Goal: Communication & Community: Participate in discussion

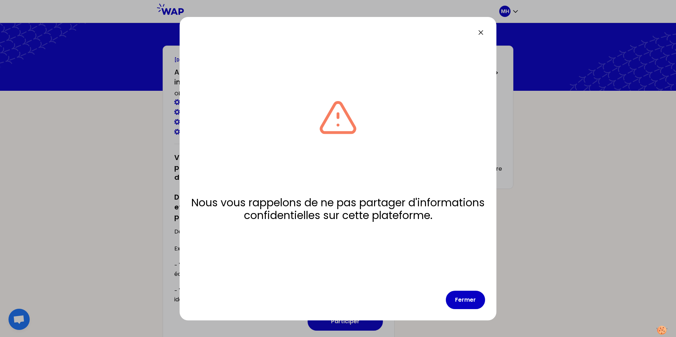
click at [482, 27] on div "Nous vous rappelons de ne pas partager d'informations confidentielles sur cette…" at bounding box center [337, 169] width 317 height 304
click at [482, 32] on icon at bounding box center [480, 32] width 8 height 8
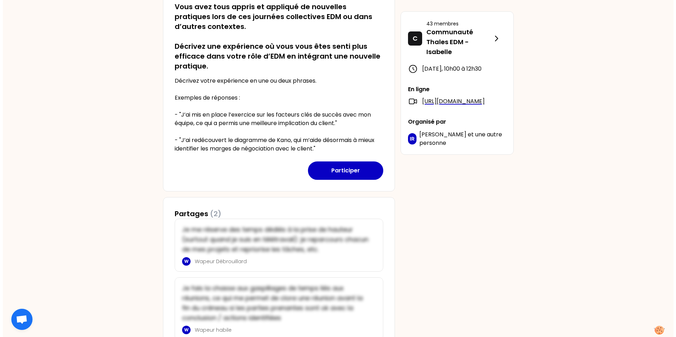
scroll to position [188, 0]
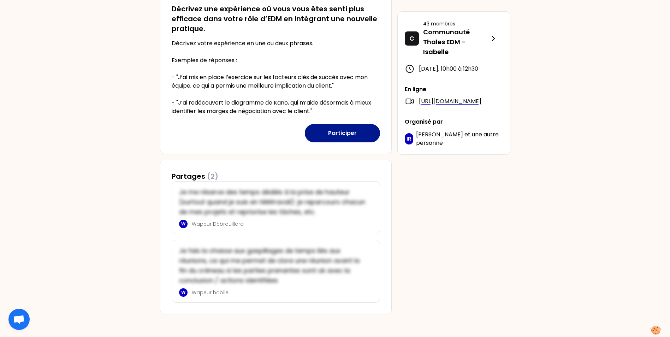
click at [336, 129] on button "Participer" at bounding box center [342, 133] width 75 height 18
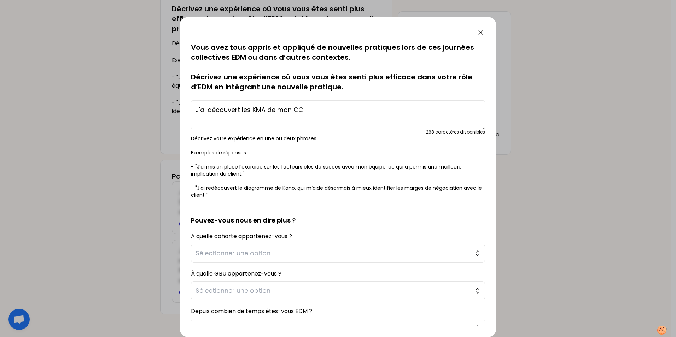
click at [322, 110] on textarea "J'ai découvert les KMA de mon CC" at bounding box center [338, 114] width 294 height 29
click at [323, 109] on textarea "J'ai découvert les KMA de mon CC et échangers avec mes pairs sur le management …" at bounding box center [338, 114] width 294 height 29
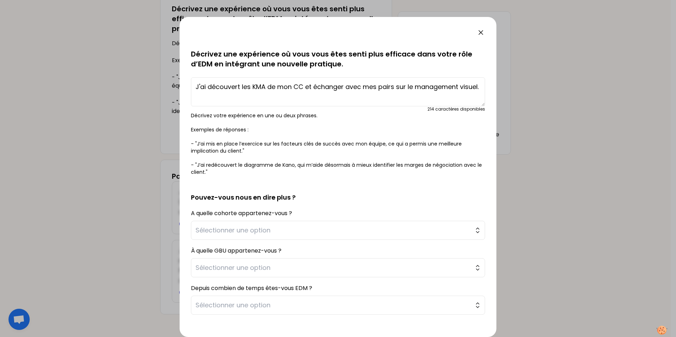
scroll to position [59, 0]
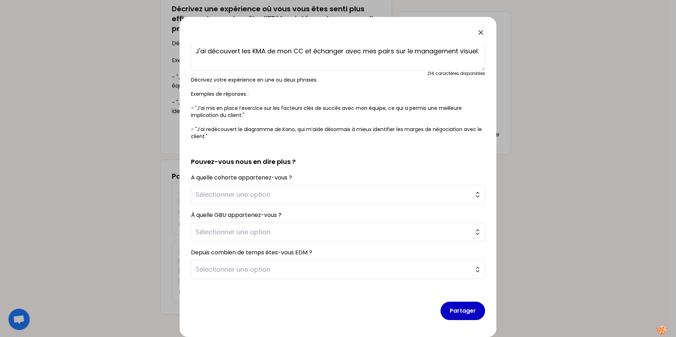
click at [302, 53] on textarea "J'ai découvert les KMA de mon CC et échanger avec mes pairs sur le management v…" at bounding box center [338, 56] width 294 height 29
click at [207, 49] on textarea "J'ai découvert les KMA de mon CC et échanger avec mes pairs sur le management v…" at bounding box center [338, 56] width 294 height 29
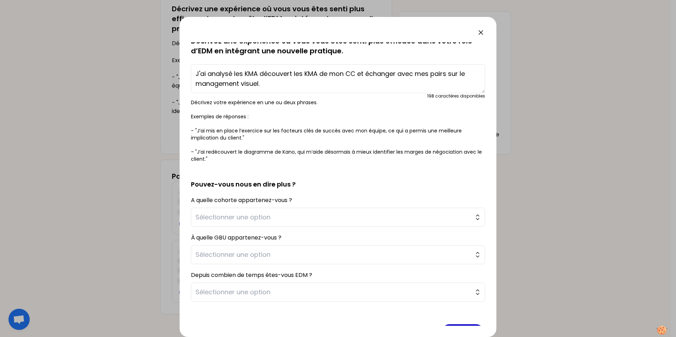
scroll to position [23, 0]
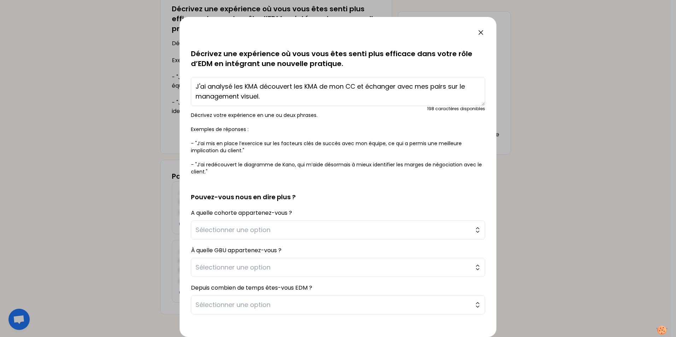
click at [240, 87] on textarea "J'ai analysé les KMA découvert les KMA de mon CC et échanger avec mes pairs sur…" at bounding box center [338, 91] width 294 height 29
click at [311, 86] on textarea "J'ai analysé la grille d'assment (KMA découvert les KMA de mon CC et échanger a…" at bounding box center [338, 91] width 294 height 29
click at [419, 87] on textarea "J'ai analysé la grille d'assment (KMA) du projet que je suis. Et échanger avec …" at bounding box center [338, 91] width 294 height 29
click at [293, 86] on textarea "J'ai analysé la grille d'assment (KMA) du projet que je suis. Et échangé avec m…" at bounding box center [338, 91] width 294 height 29
click at [282, 86] on textarea "J'ai analysé la grille d'assment (KMA) du projet que je suis. Et échangé avec m…" at bounding box center [338, 91] width 294 height 29
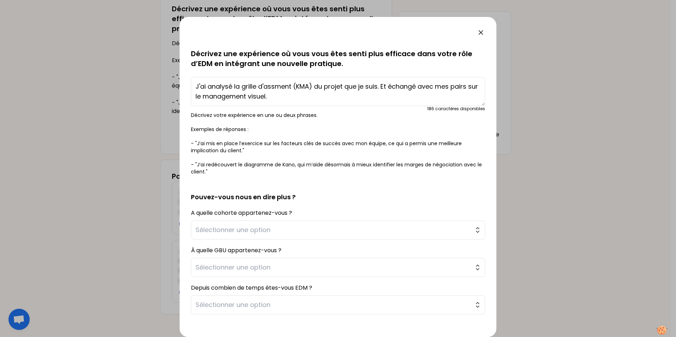
click at [275, 86] on textarea "J'ai analysé la grille d'assment (KMA) du projet que je suis. Et échangé avec m…" at bounding box center [338, 91] width 294 height 29
click at [375, 84] on textarea "J'ai analysé la grille d'assessment (KMA) du projet que je suis. Et échangé ave…" at bounding box center [338, 91] width 294 height 29
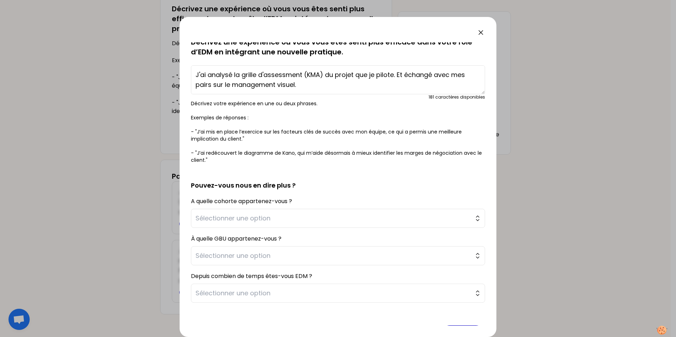
scroll to position [59, 0]
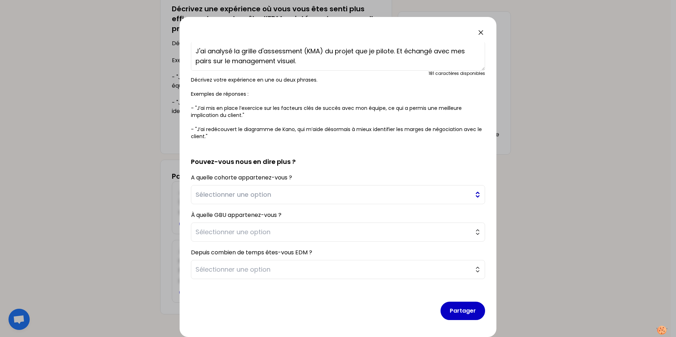
type textarea "J'ai analysé la grille d'assessment (KMA) du projet que je pilote. Et échangé a…"
click at [242, 192] on span "Sélectionner une option" at bounding box center [332, 195] width 275 height 10
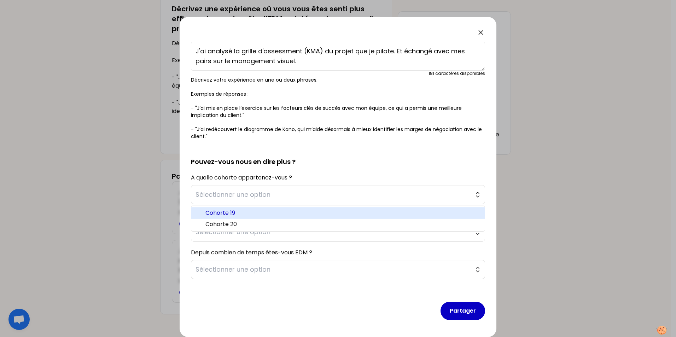
click at [225, 213] on span "Cohorte 19" at bounding box center [341, 213] width 273 height 8
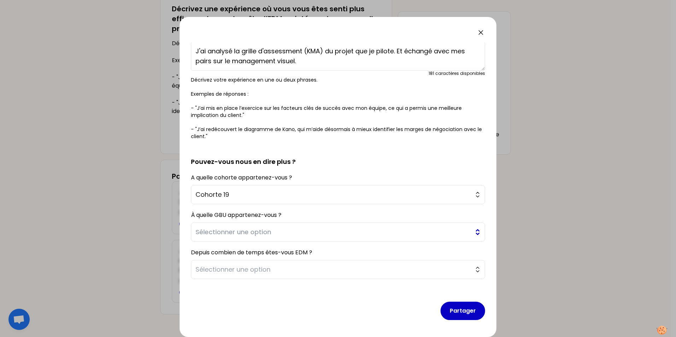
click at [226, 226] on button "Sélectionner une option" at bounding box center [338, 232] width 294 height 19
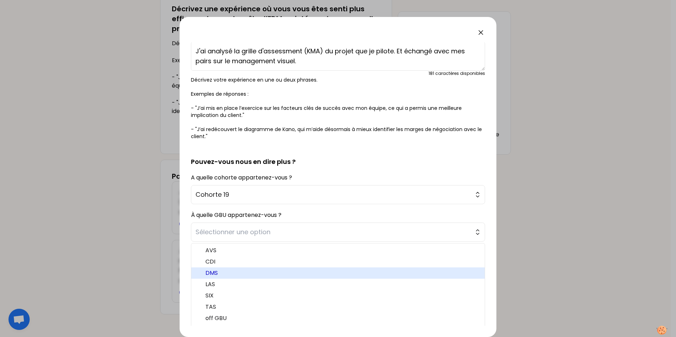
click at [216, 273] on span "DMS" at bounding box center [341, 273] width 273 height 8
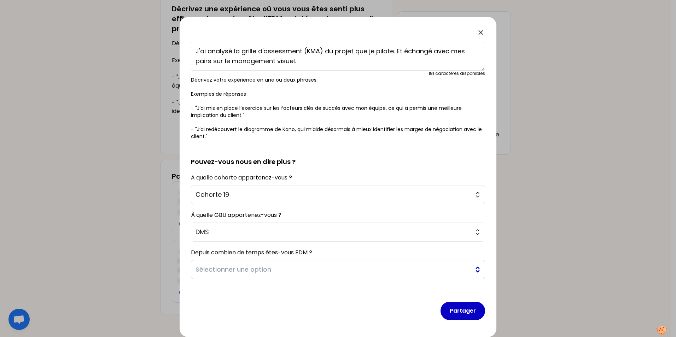
click at [222, 267] on span "Sélectionner une option" at bounding box center [332, 270] width 275 height 10
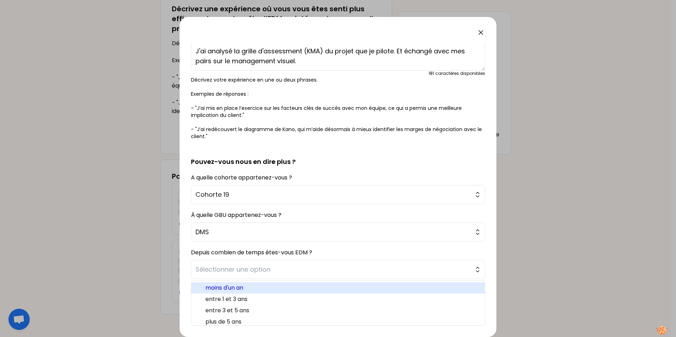
click at [227, 286] on span "moins d'un an" at bounding box center [341, 288] width 273 height 8
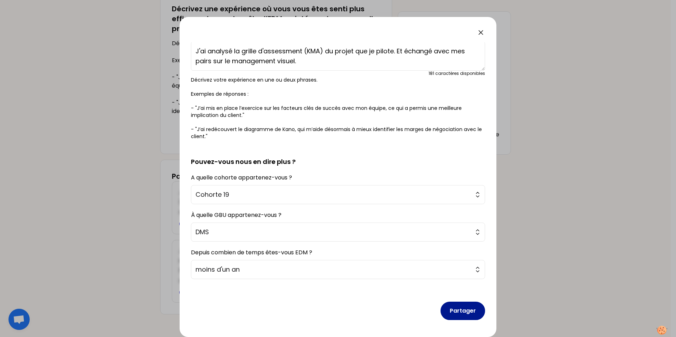
click at [440, 311] on button "Partager" at bounding box center [462, 311] width 45 height 18
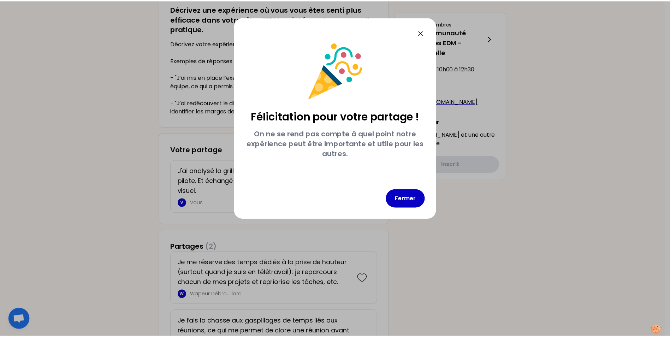
scroll to position [0, 0]
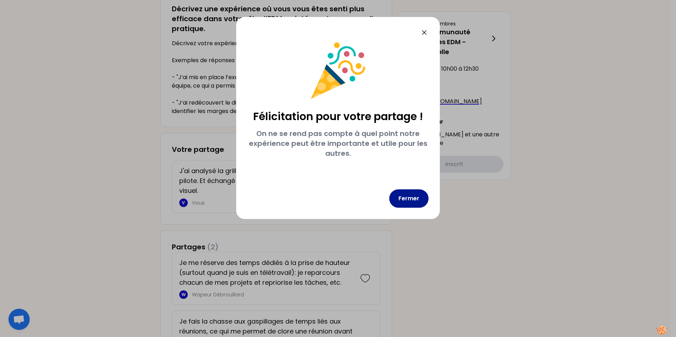
click at [407, 190] on button "Fermer" at bounding box center [408, 198] width 39 height 18
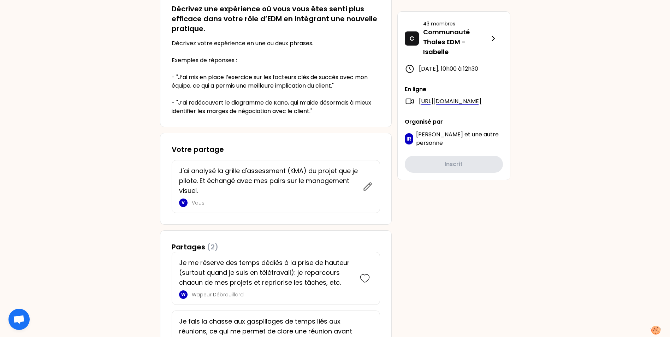
click at [550, 203] on div "MH [DATE] 10h00 Améliorer son efficacité dans son role d'EDM en intégrant des n…" at bounding box center [335, 110] width 670 height 596
